Goal: Task Accomplishment & Management: Complete application form

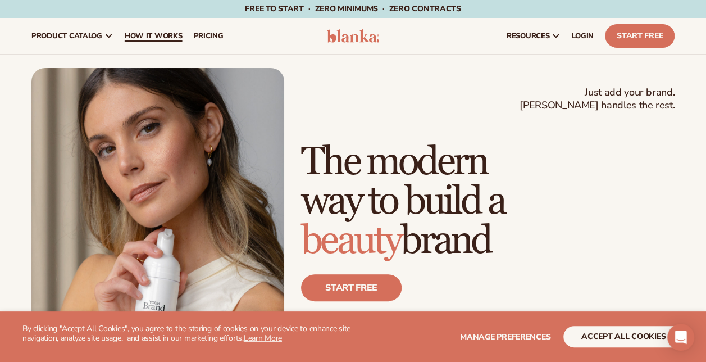
click at [163, 43] on link "How It Works" at bounding box center [153, 36] width 69 height 36
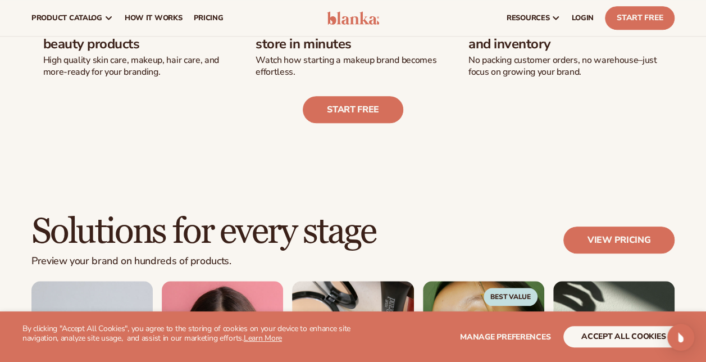
scroll to position [449, 0]
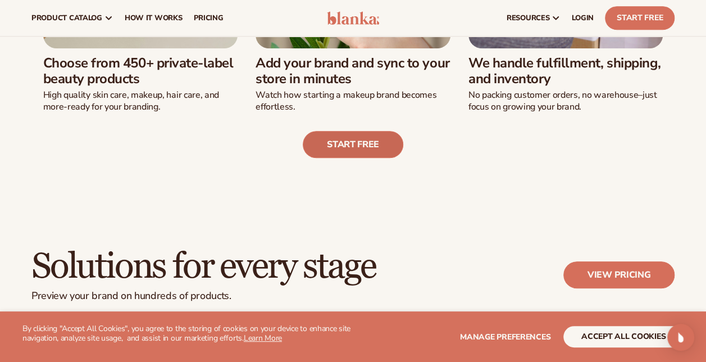
click at [366, 144] on link "Start free" at bounding box center [353, 144] width 101 height 27
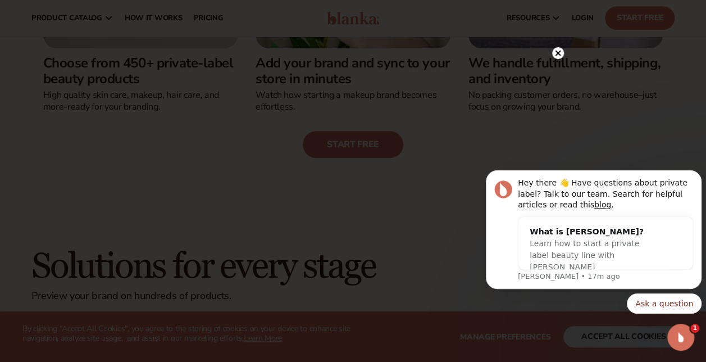
scroll to position [0, 0]
